Goal: Transaction & Acquisition: Subscribe to service/newsletter

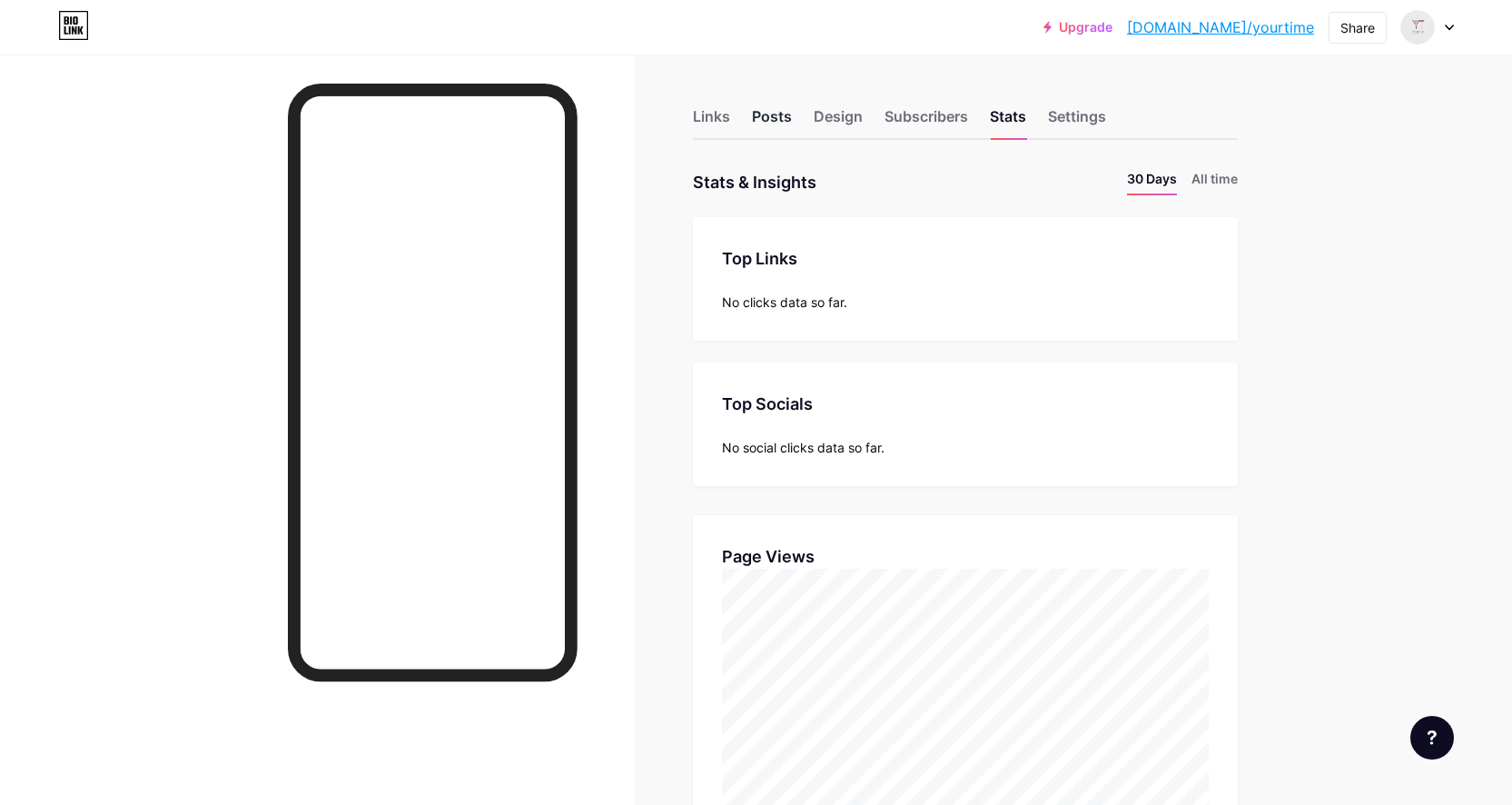
click at [787, 114] on div "Posts" at bounding box center [772, 121] width 40 height 32
click at [725, 115] on div "Links" at bounding box center [711, 121] width 37 height 32
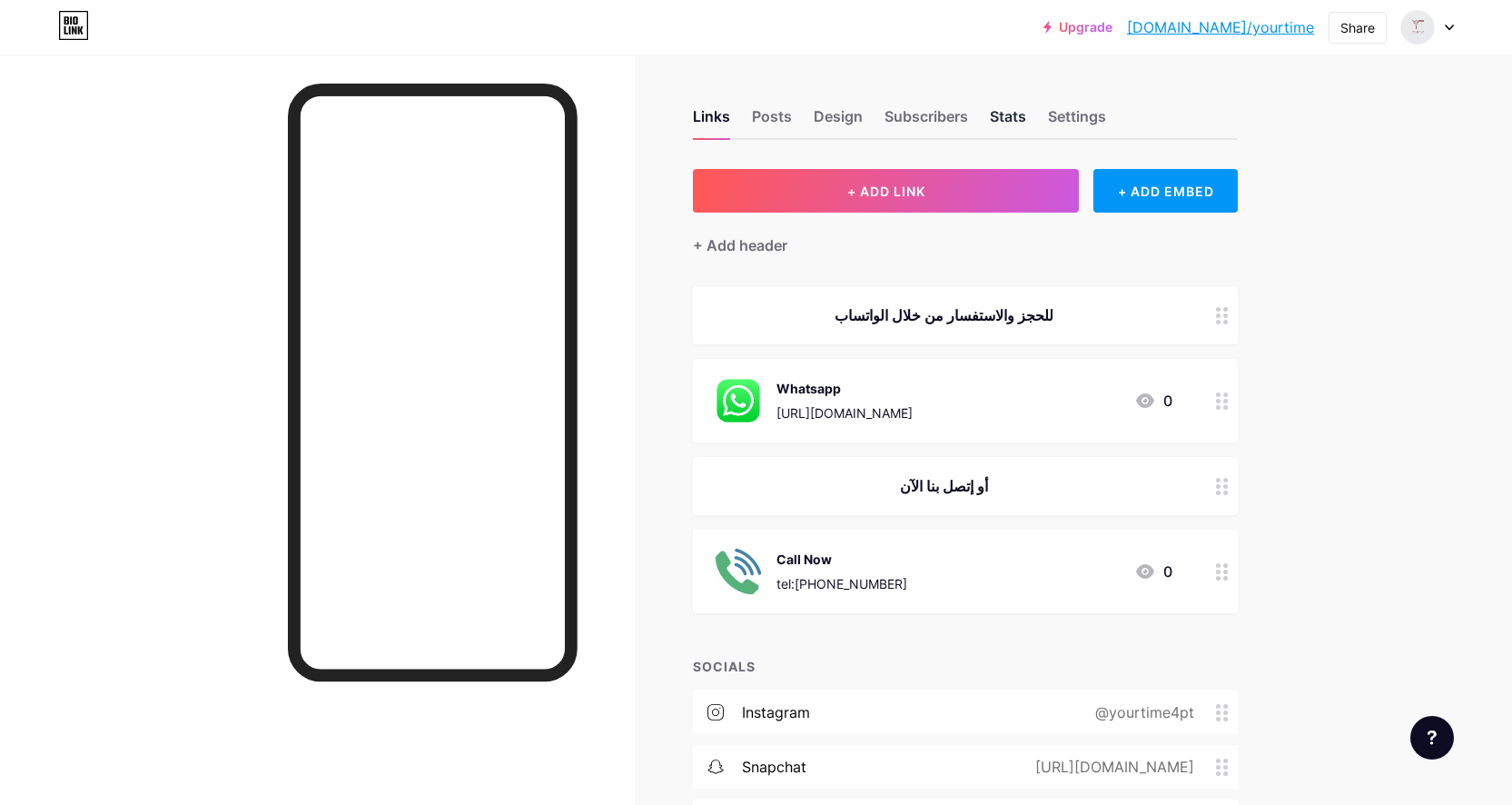
click at [1013, 118] on div "Stats" at bounding box center [1008, 121] width 36 height 32
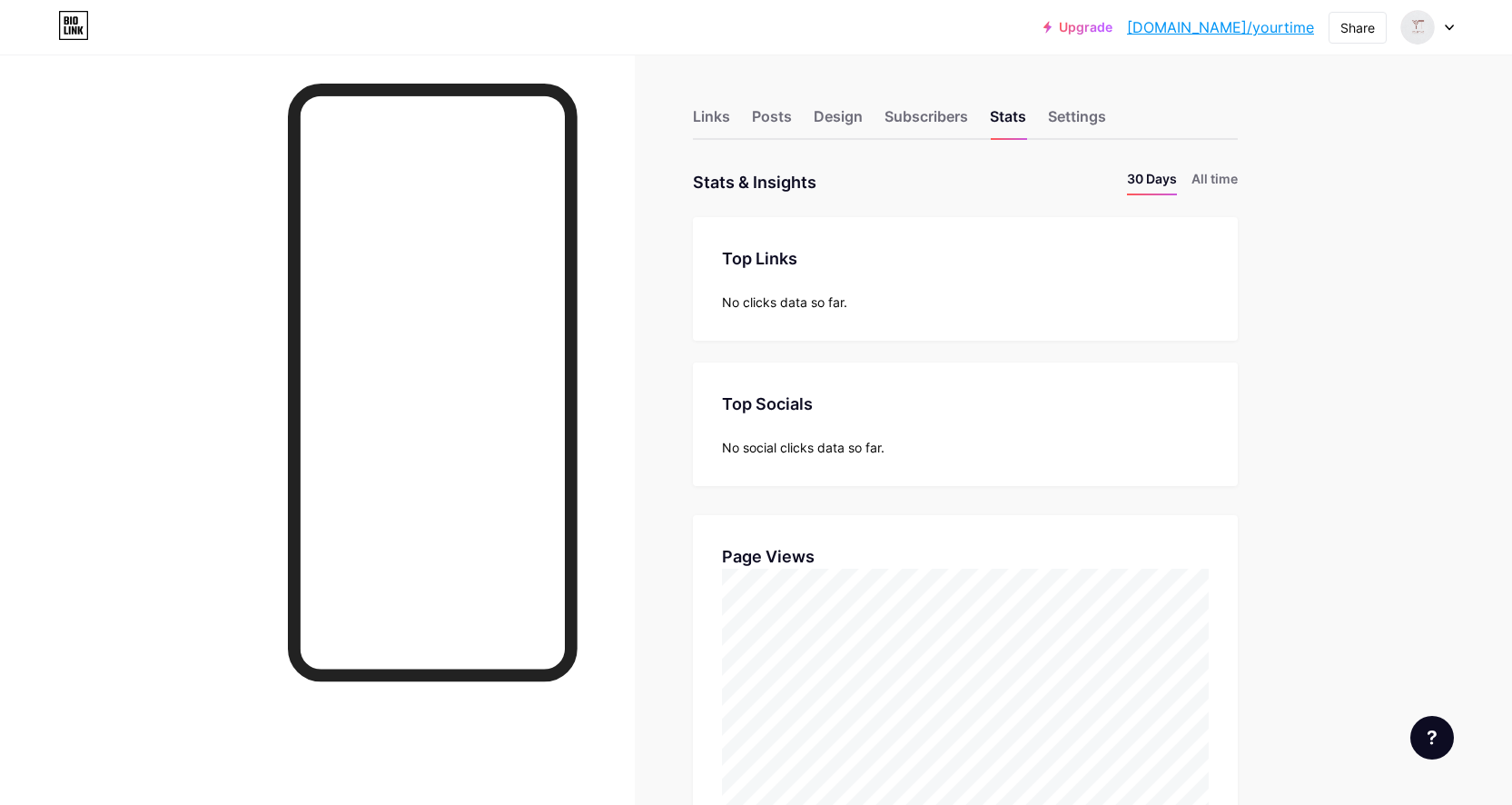
click at [1113, 28] on link "Upgrade" at bounding box center [1077, 27] width 69 height 14
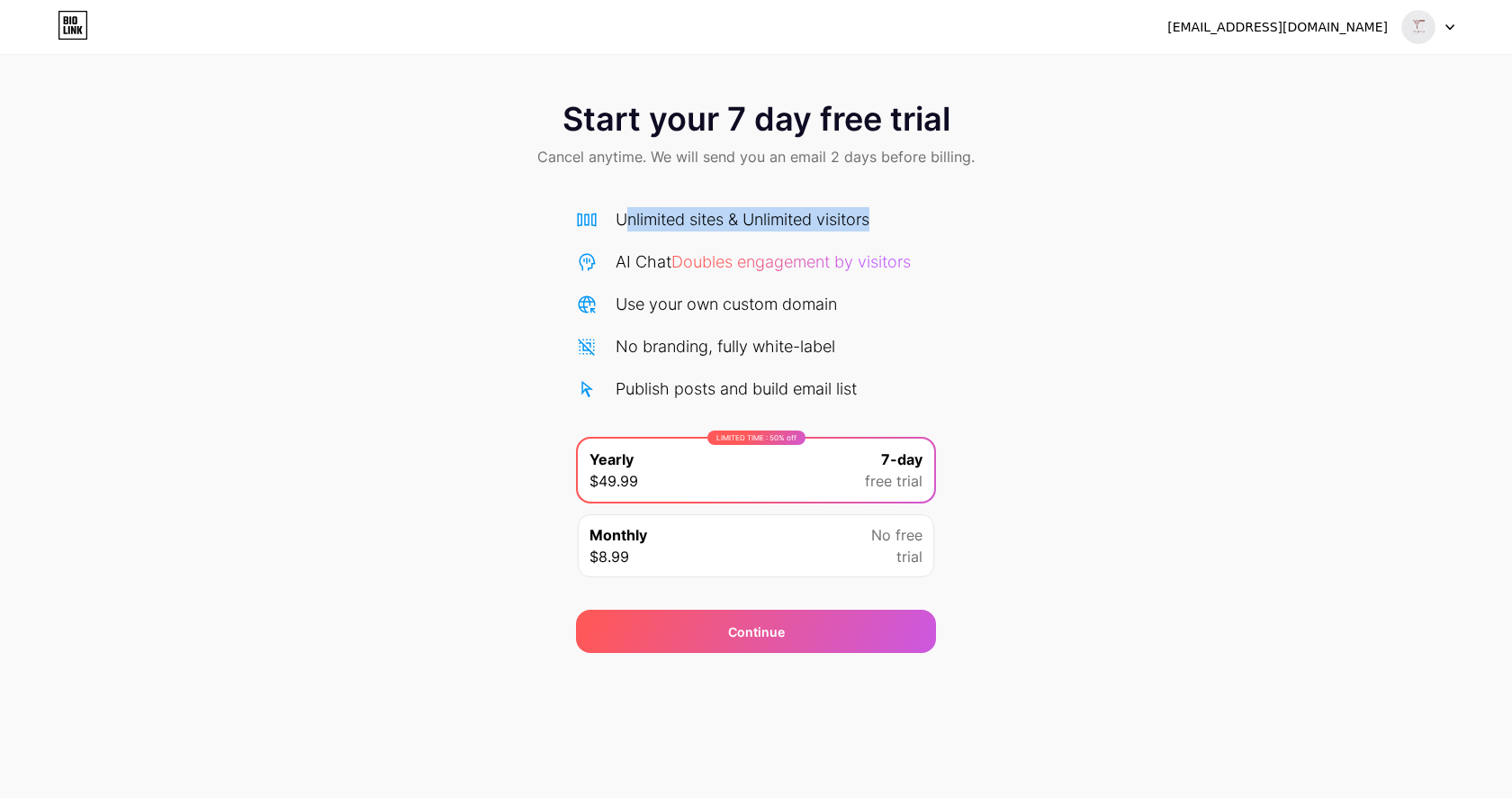
drag, startPoint x: 622, startPoint y: 217, endPoint x: 935, endPoint y: 217, distance: 313.0
click at [935, 217] on div "Unlimited sites & Unlimited visitors" at bounding box center [756, 219] width 360 height 25
click at [936, 217] on div "Unlimited sites & Unlimited visitors" at bounding box center [756, 219] width 360 height 25
click at [465, 494] on div "Start your 7 day free trial Cancel anytime. We will send you an email 2 days be…" at bounding box center [756, 368] width 1512 height 570
click at [1442, 29] on div at bounding box center [1428, 26] width 52 height 32
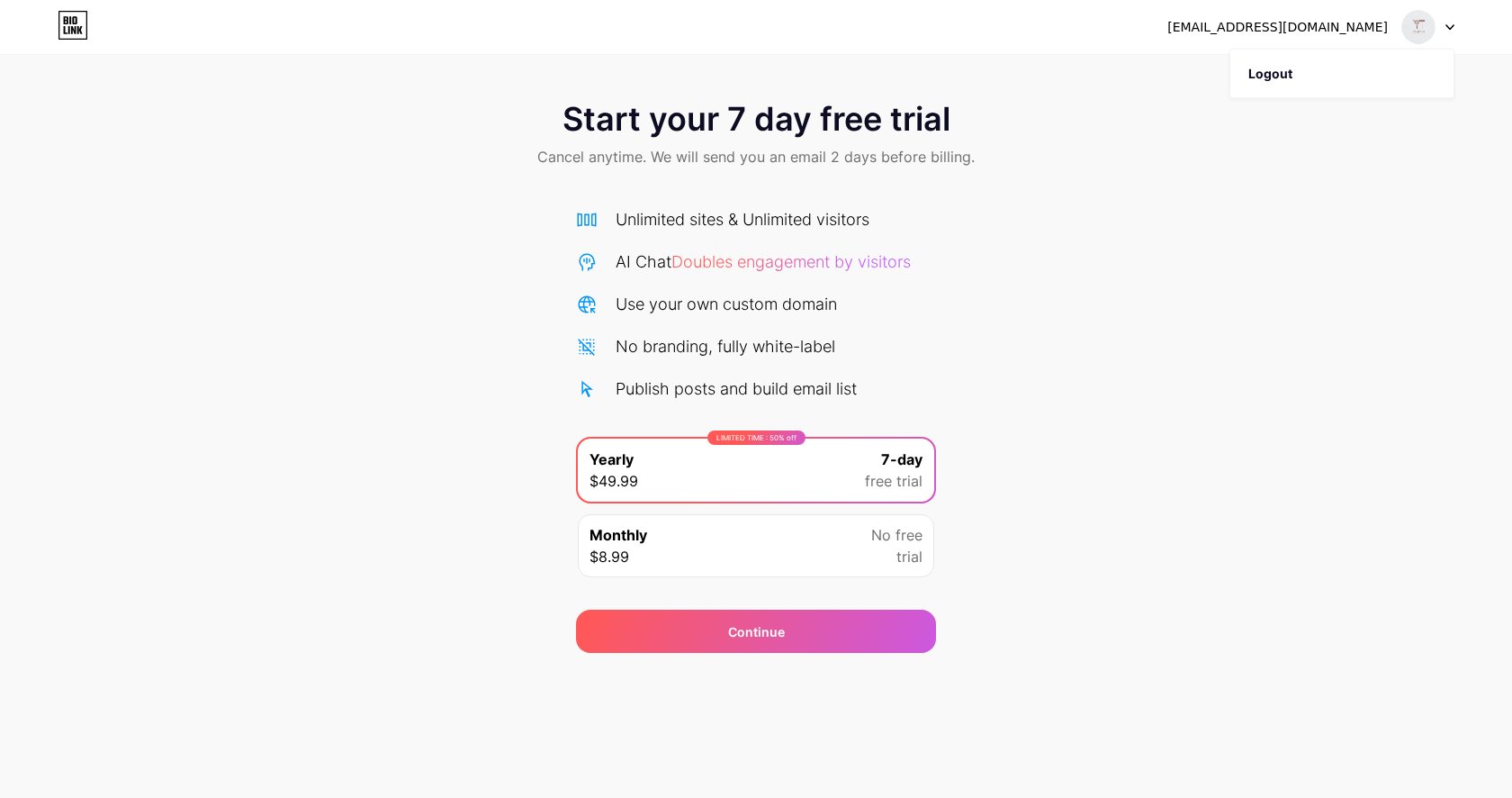
click at [1442, 29] on div at bounding box center [1428, 26] width 52 height 32
drag, startPoint x: 611, startPoint y: 261, endPoint x: 1002, endPoint y: 271, distance: 391.1
click at [1002, 271] on div "Start your 7 day free trial Cancel anytime. We will send you an email 2 days be…" at bounding box center [756, 368] width 1512 height 570
click at [1136, 444] on div "Start your 7 day free trial Cancel anytime. We will send you an email 2 days be…" at bounding box center [756, 368] width 1512 height 570
click at [733, 221] on div "Unlimited sites & Unlimited visitors" at bounding box center [742, 219] width 254 height 25
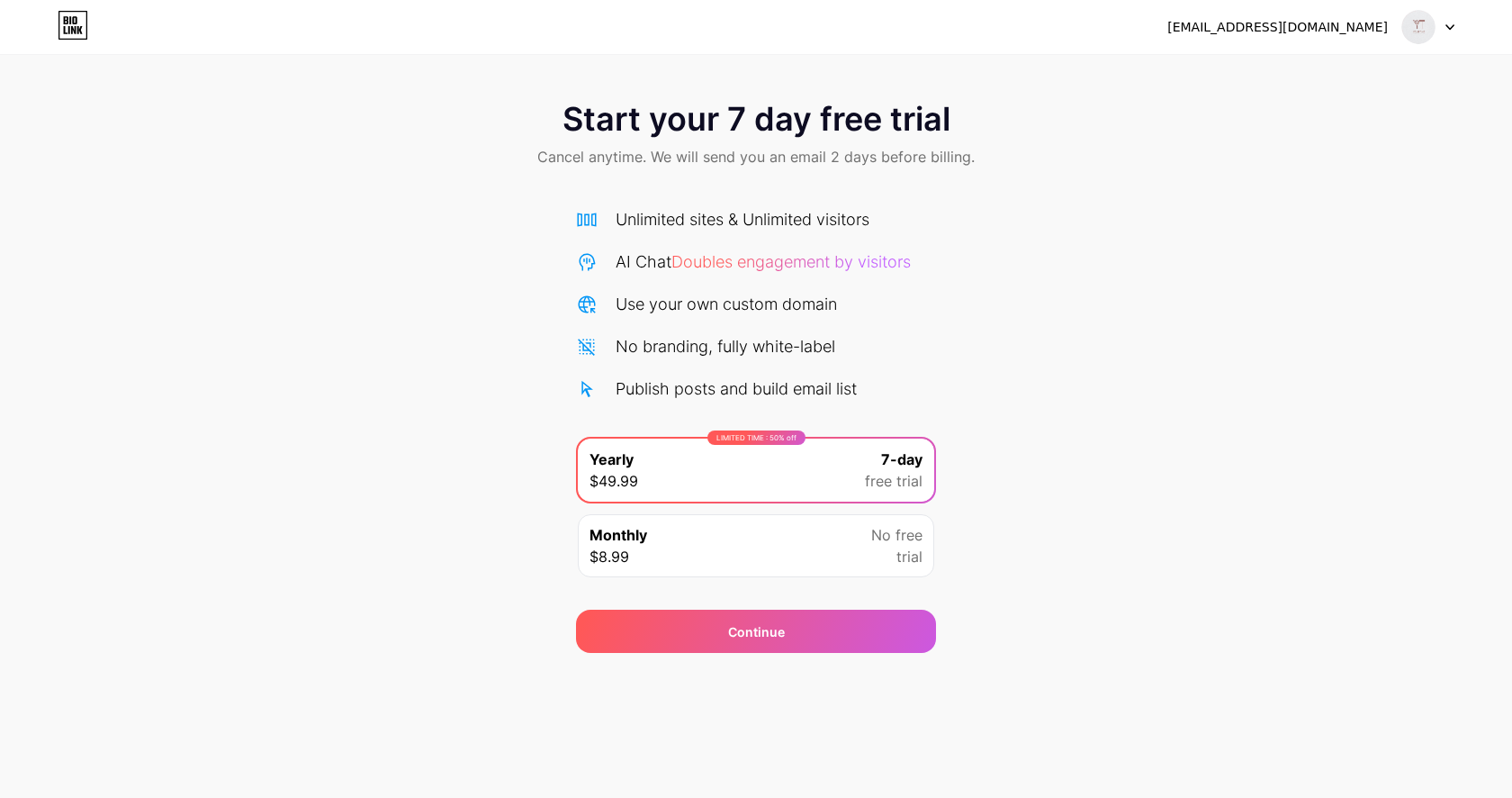
click at [66, 27] on icon at bounding box center [73, 25] width 30 height 28
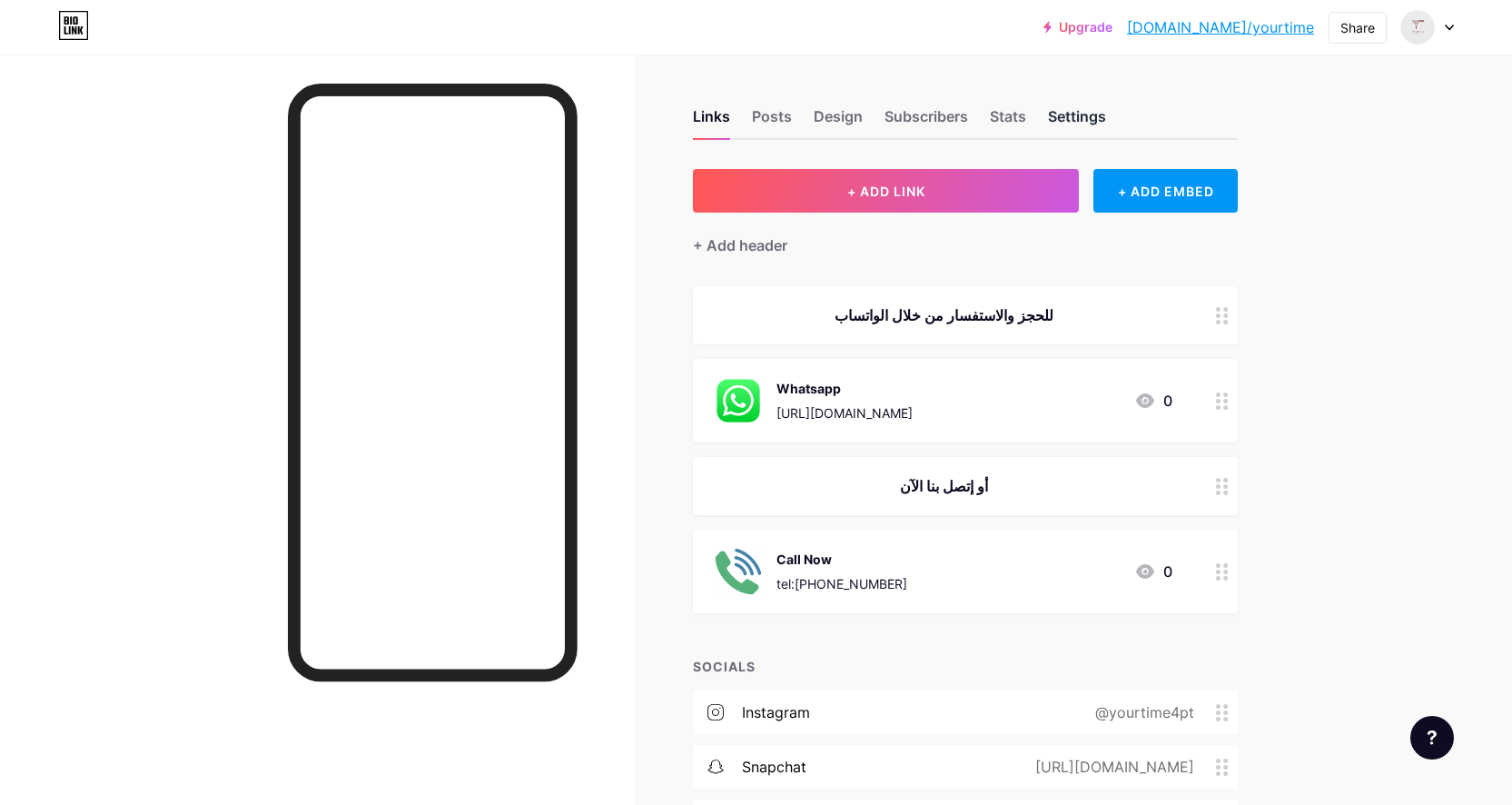
click at [1073, 115] on div "Settings" at bounding box center [1076, 121] width 58 height 32
